Goal: Information Seeking & Learning: Learn about a topic

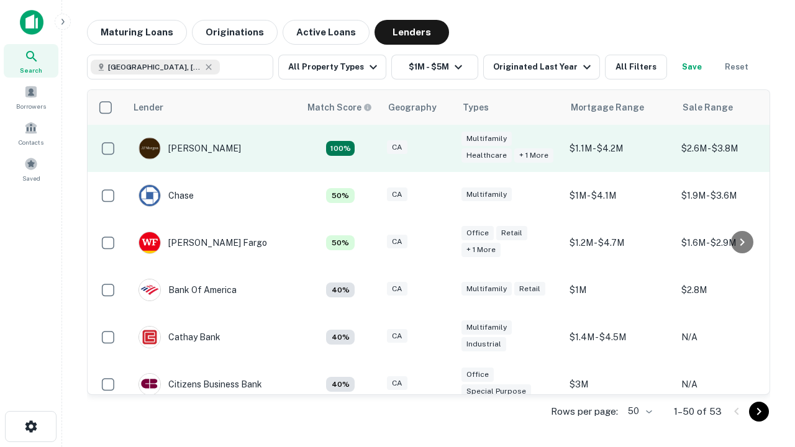
click at [441, 149] on div "CA" at bounding box center [418, 148] width 62 height 17
